Goal: Information Seeking & Learning: Understand process/instructions

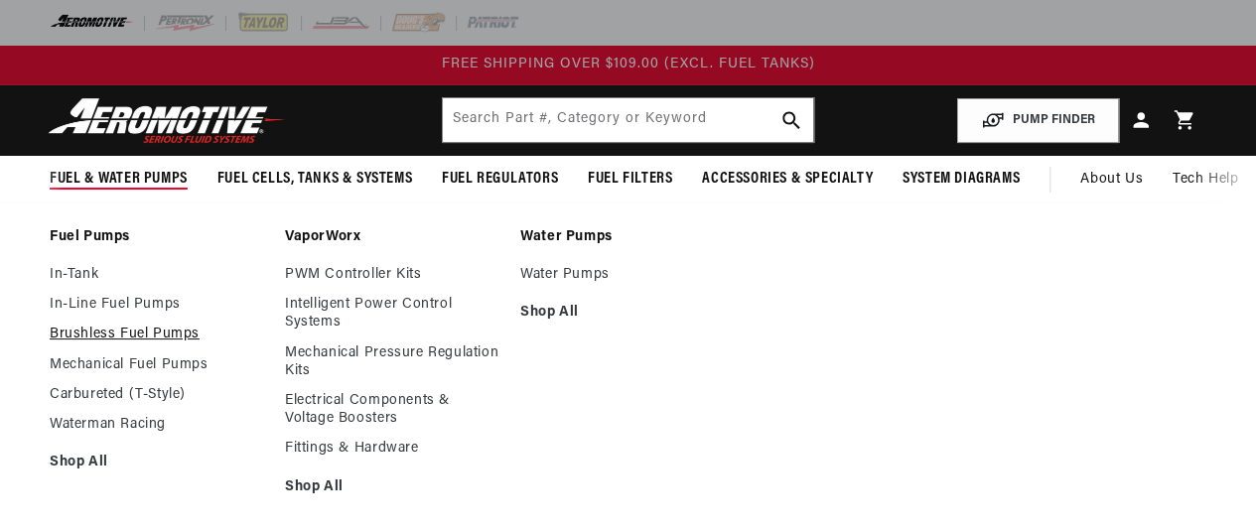
click at [85, 329] on link "Brushless Fuel Pumps" at bounding box center [158, 335] width 216 height 18
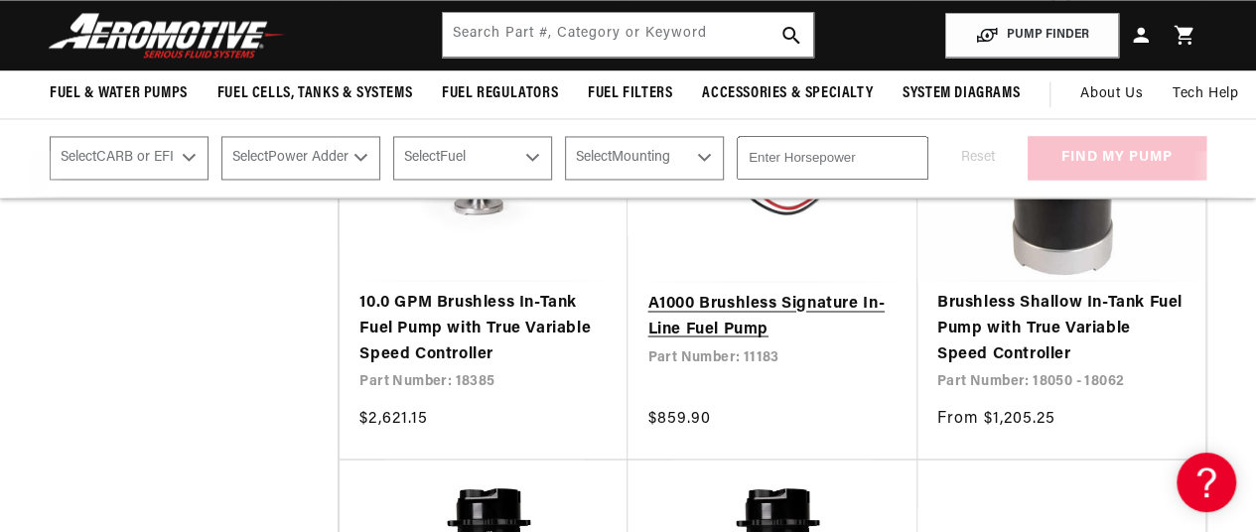
scroll to position [1490, 0]
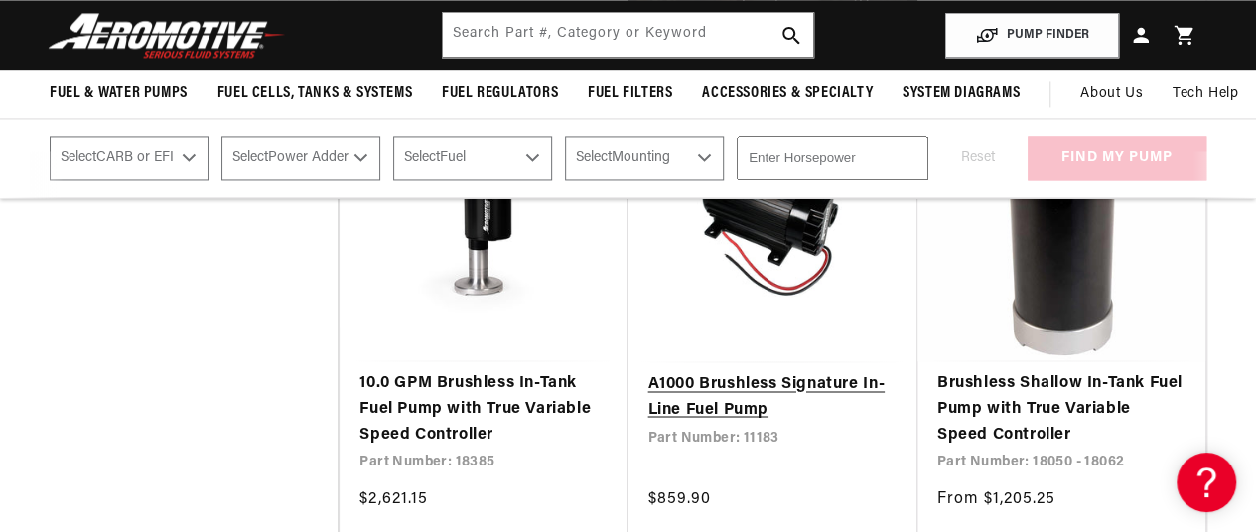
click at [709, 404] on link "A1000 Brushless Signature In-Line Fuel Pump" at bounding box center [772, 397] width 249 height 51
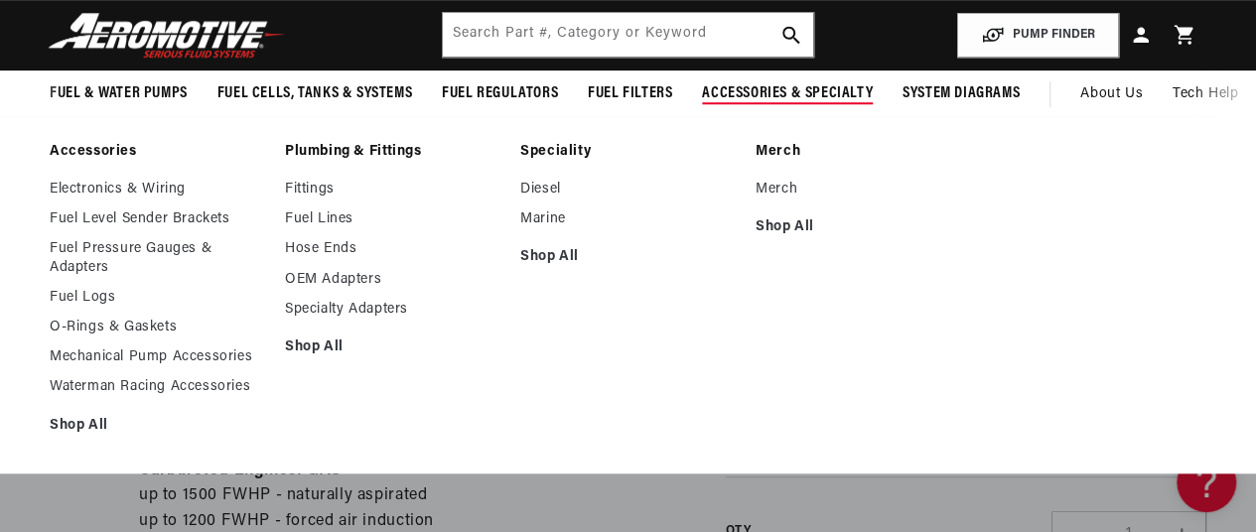
scroll to position [497, 0]
